Goal: Task Accomplishment & Management: Use online tool/utility

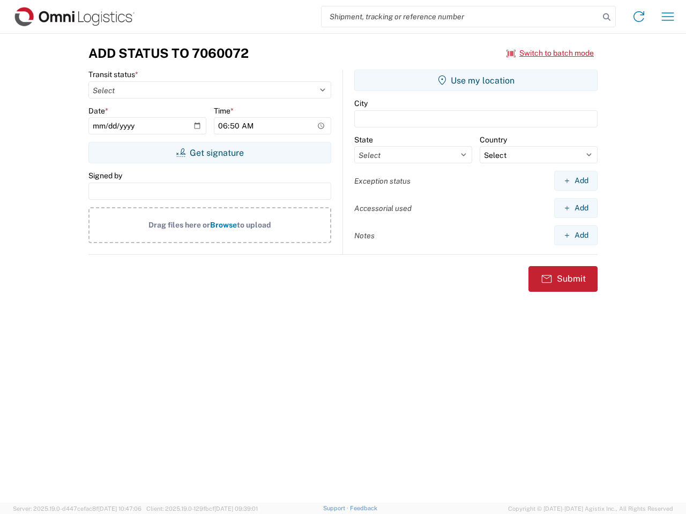
click at [460, 17] on input "search" at bounding box center [459, 16] width 277 height 20
click at [606, 17] on icon at bounding box center [606, 17] width 15 height 15
click at [638, 17] on icon at bounding box center [638, 16] width 17 height 17
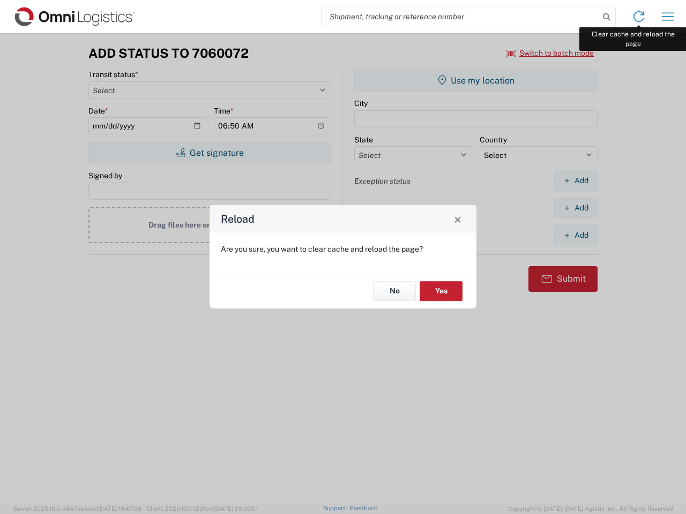
click at [667, 17] on div "Reload Are you sure, you want to clear cache and reload the page? No Yes" at bounding box center [343, 257] width 686 height 514
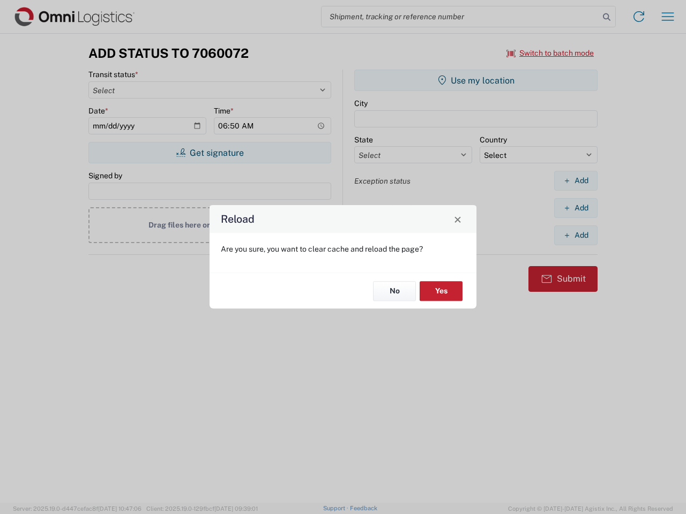
click at [550, 53] on div "Reload Are you sure, you want to clear cache and reload the page? No Yes" at bounding box center [343, 257] width 686 height 514
click at [209, 153] on div "Reload Are you sure, you want to clear cache and reload the page? No Yes" at bounding box center [343, 257] width 686 height 514
click at [476, 80] on div "Reload Are you sure, you want to clear cache and reload the page? No Yes" at bounding box center [343, 257] width 686 height 514
click at [575, 180] on div "Reload Are you sure, you want to clear cache and reload the page? No Yes" at bounding box center [343, 257] width 686 height 514
click at [575, 208] on div "Reload Are you sure, you want to clear cache and reload the page? No Yes" at bounding box center [343, 257] width 686 height 514
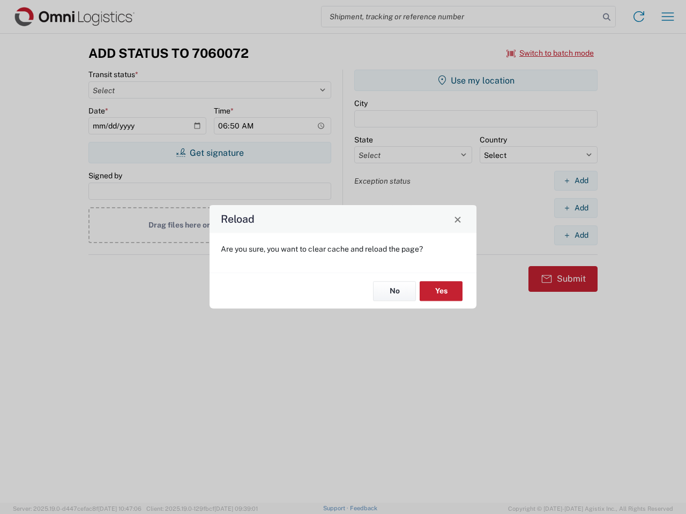
click at [575, 235] on div "Reload Are you sure, you want to clear cache and reload the page? No Yes" at bounding box center [343, 257] width 686 height 514
